Goal: Task Accomplishment & Management: Use online tool/utility

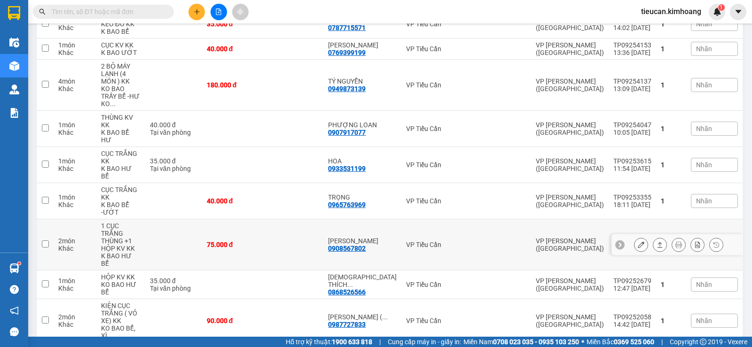
scroll to position [94, 0]
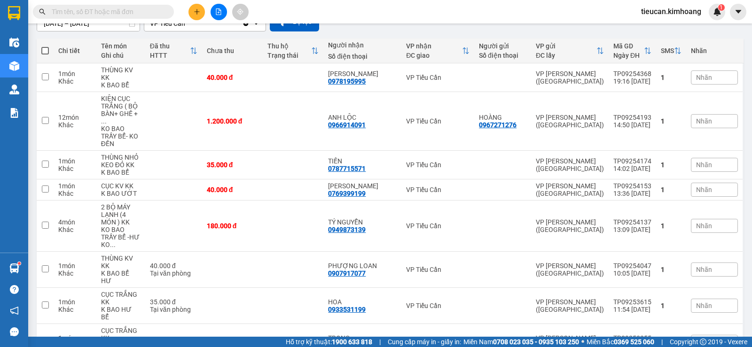
click at [156, 13] on input "text" at bounding box center [107, 12] width 111 height 10
click at [448, 27] on div "[DATE] – [DATE] Press the down arrow key to interact with the calendar and sele…" at bounding box center [390, 21] width 707 height 19
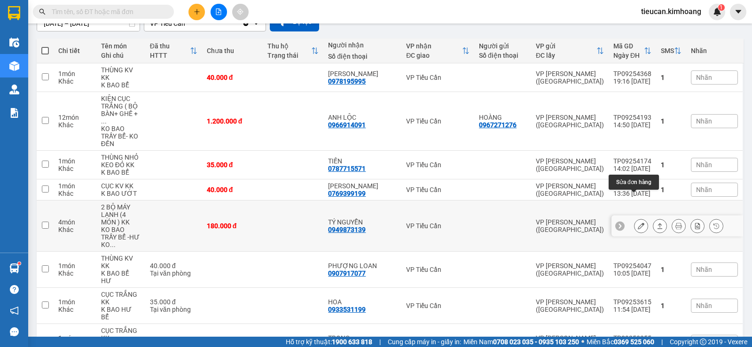
click at [638, 223] on icon at bounding box center [641, 226] width 7 height 7
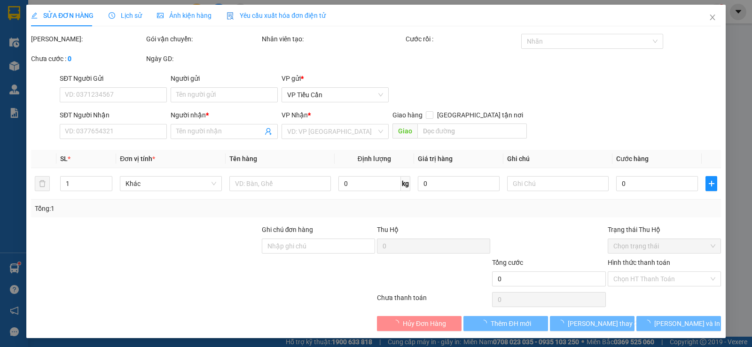
type input "0949873139"
type input "TÝ NGUYỄN"
type input "180.000"
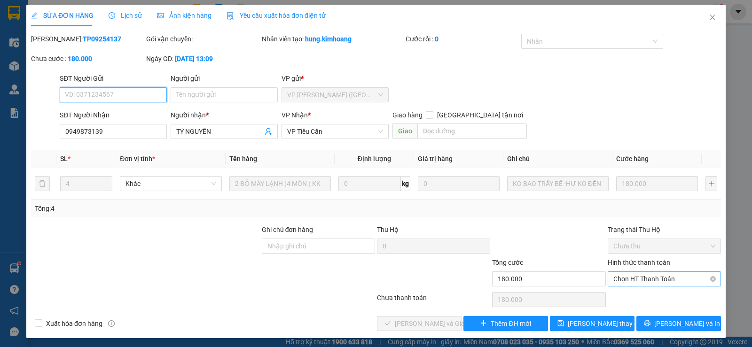
click at [642, 281] on span "Chọn HT Thanh Toán" at bounding box center [664, 279] width 102 height 14
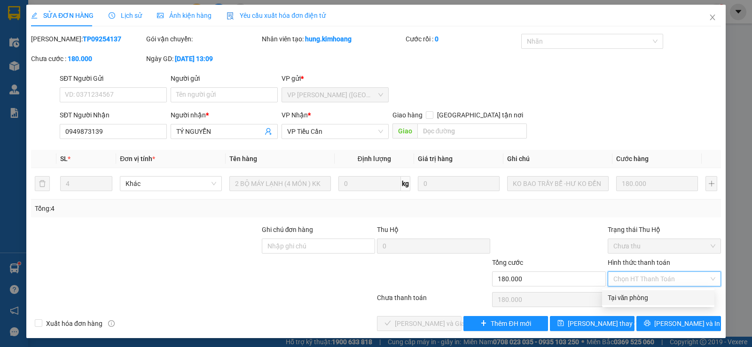
click at [629, 297] on div "Tại văn phòng" at bounding box center [658, 298] width 101 height 10
type input "0"
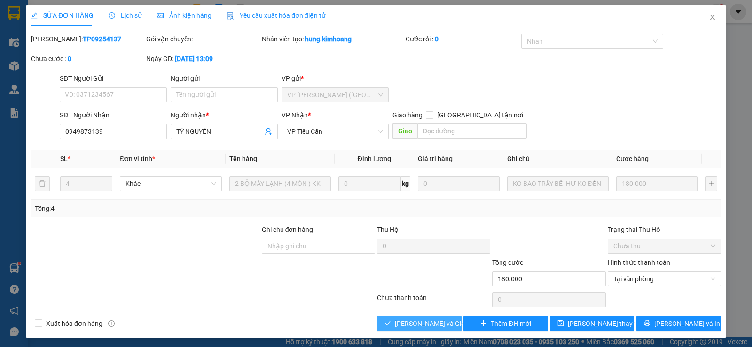
click at [448, 321] on button "[PERSON_NAME] và Giao hàng" at bounding box center [419, 323] width 85 height 15
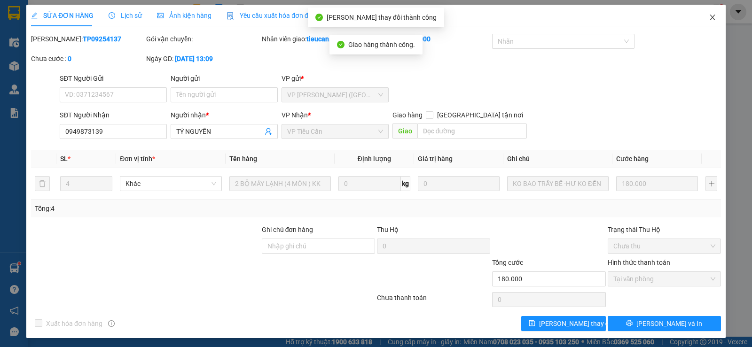
click at [709, 18] on icon "close" at bounding box center [713, 18] width 8 height 8
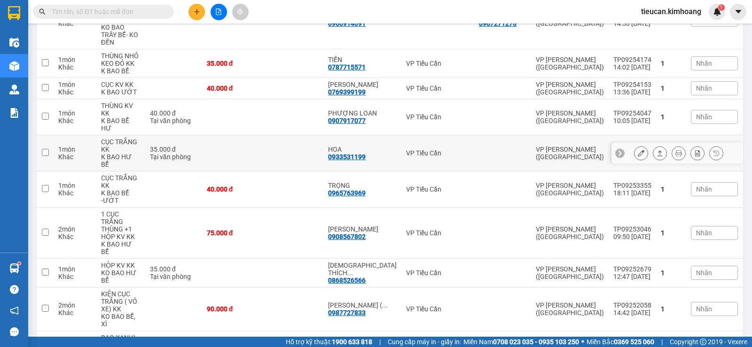
scroll to position [55, 0]
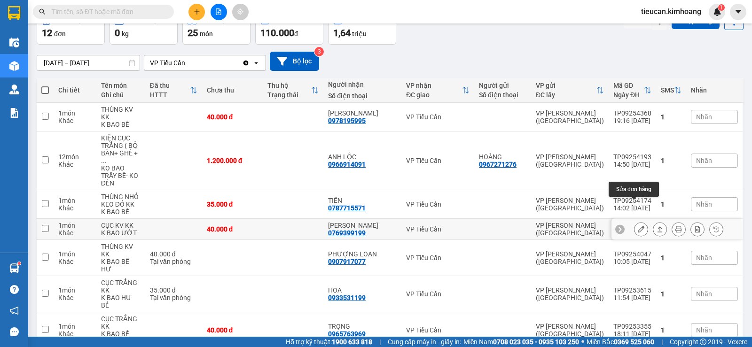
click at [638, 226] on icon at bounding box center [641, 229] width 7 height 7
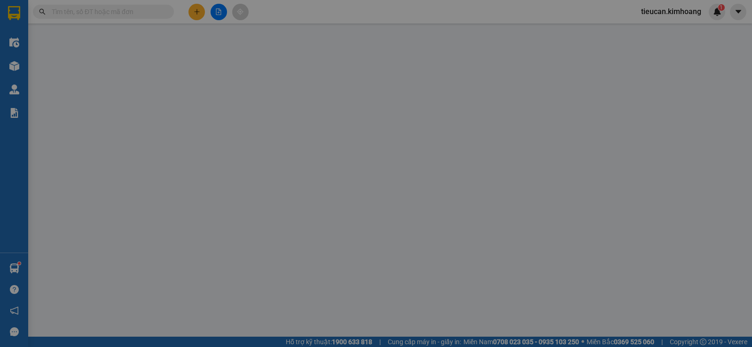
type input "0769399199"
type input "[PERSON_NAME]"
type input "40.000"
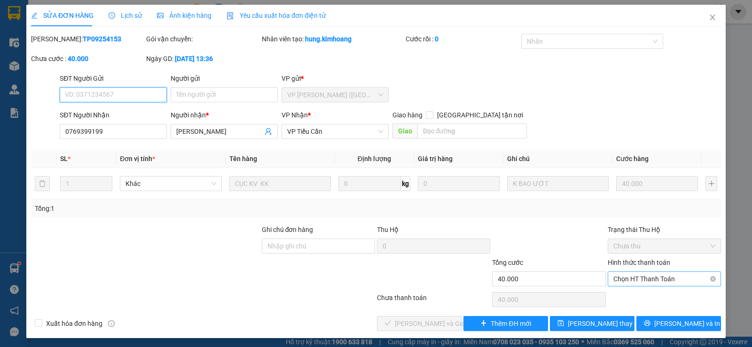
click at [628, 280] on span "Chọn HT Thanh Toán" at bounding box center [664, 279] width 102 height 14
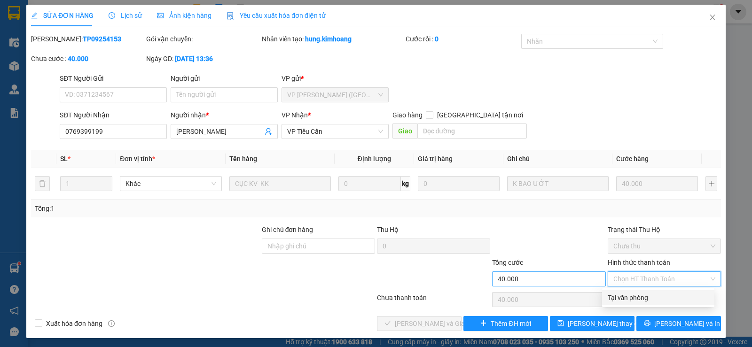
drag, startPoint x: 624, startPoint y: 294, endPoint x: 538, endPoint y: 286, distance: 85.9
click at [620, 295] on div "Tại văn phòng" at bounding box center [658, 298] width 101 height 10
type input "0"
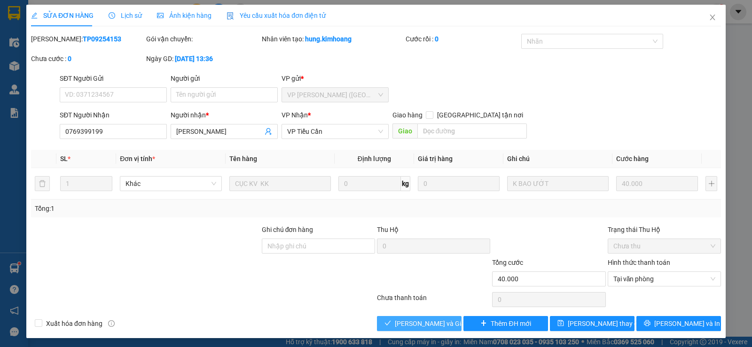
click at [410, 322] on span "[PERSON_NAME] và Giao hàng" at bounding box center [440, 324] width 90 height 10
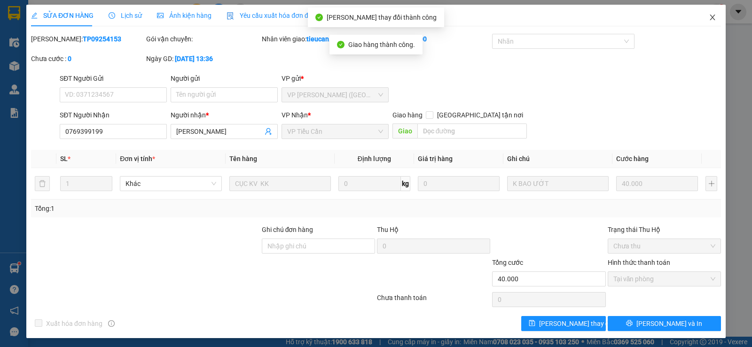
click at [705, 14] on span "Close" at bounding box center [712, 18] width 26 height 26
